Goal: Task Accomplishment & Management: Complete application form

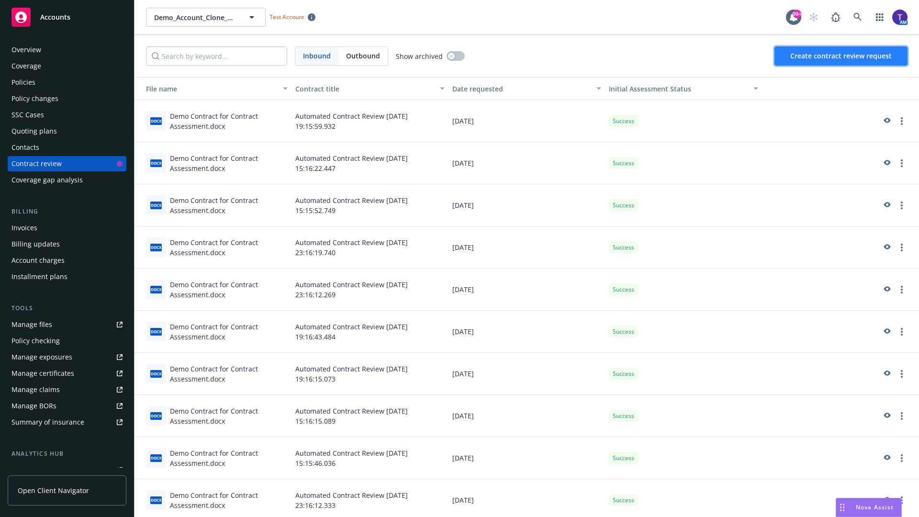
click at [842, 56] on span "Create contract review request" at bounding box center [842, 55] width 102 height 9
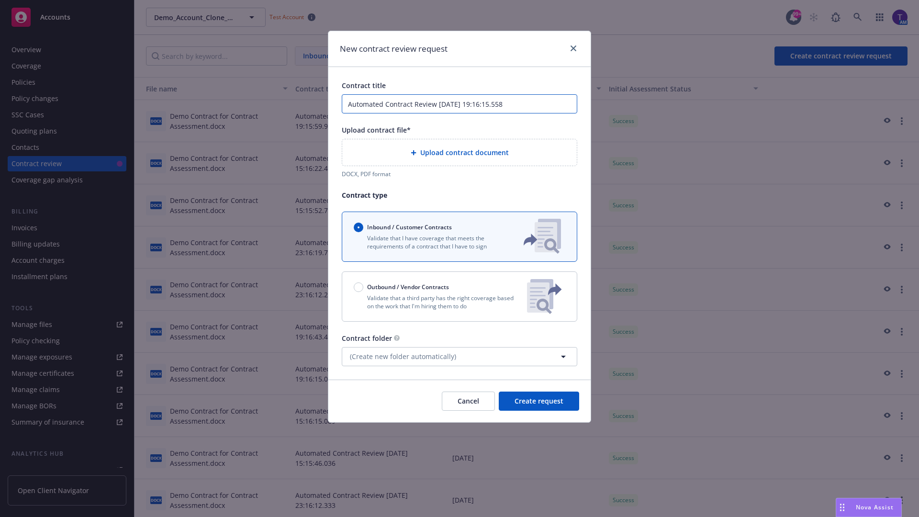
type input "Automated Contract Review [DATE] 19:16:15.558"
click at [460, 296] on p "Validate that a third party has the right coverage based on the work that I'm h…" at bounding box center [437, 302] width 166 height 16
radio input "false"
radio input "true"
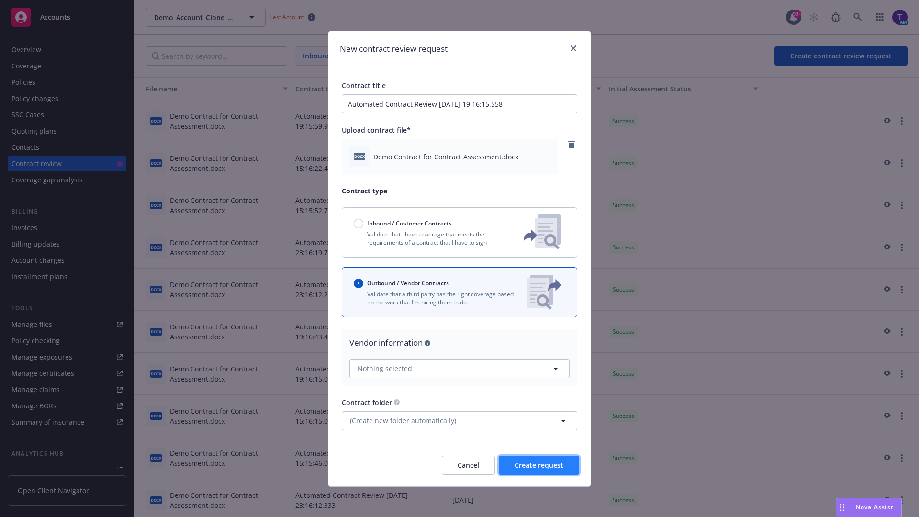
click at [539, 465] on span "Create request" at bounding box center [539, 465] width 49 height 9
